Goal: Find specific page/section: Find specific page/section

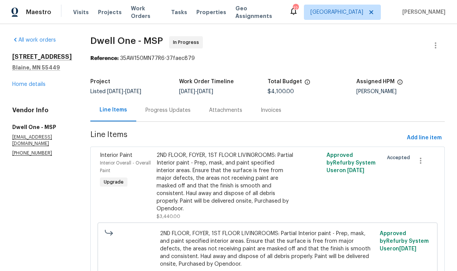
click at [38, 87] on link "Home details" at bounding box center [28, 84] width 33 height 5
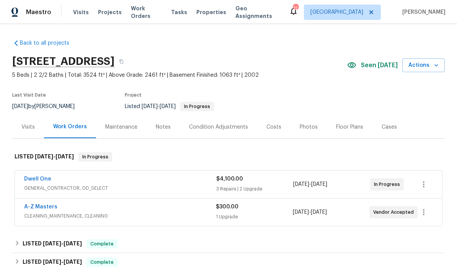
click at [273, 126] on div "Costs" at bounding box center [273, 128] width 15 height 8
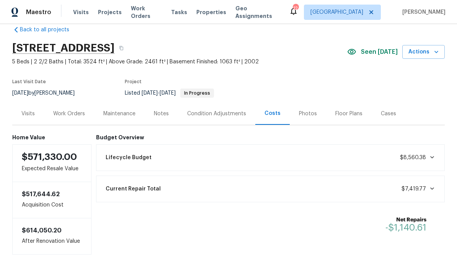
scroll to position [13, 0]
click at [77, 119] on div "Work Orders" at bounding box center [69, 114] width 50 height 23
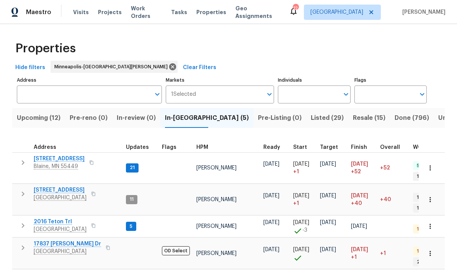
click at [43, 118] on span "Upcoming (12)" at bounding box center [39, 118] width 44 height 11
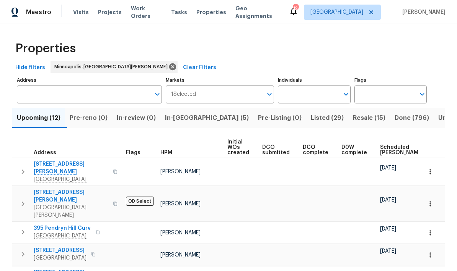
click at [387, 152] on span "Scheduled COE" at bounding box center [401, 150] width 43 height 11
